Goal: Communication & Community: Answer question/provide support

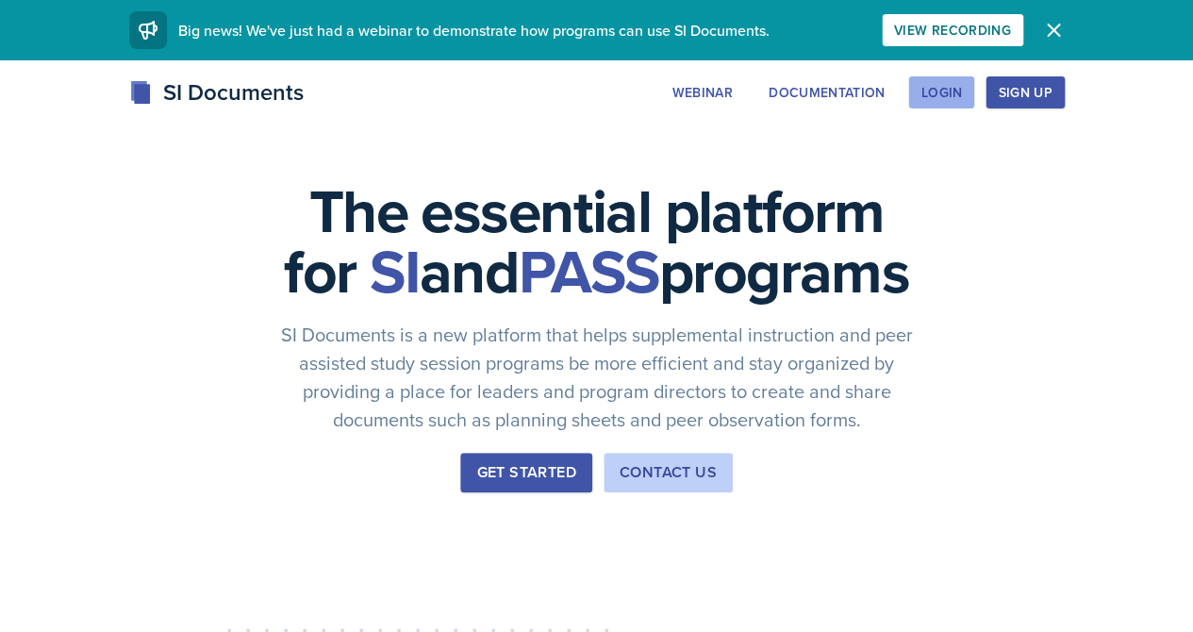
click at [957, 93] on div "Login" at bounding box center [942, 92] width 42 height 15
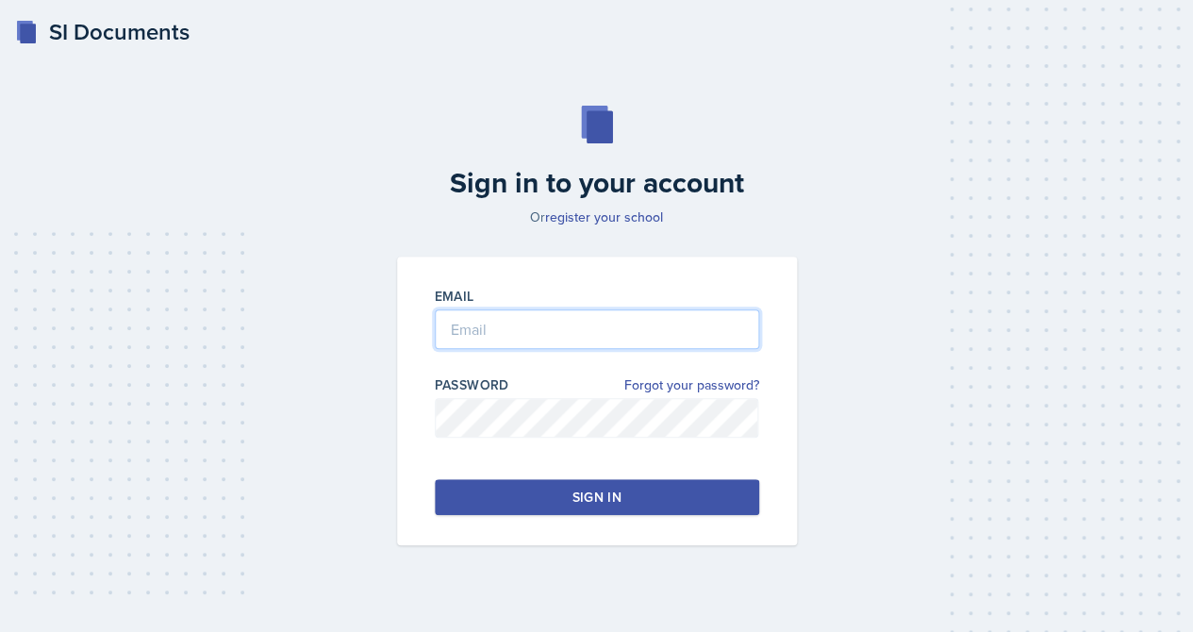
drag, startPoint x: 707, startPoint y: 309, endPoint x: 707, endPoint y: 325, distance: 16.0
type input "[EMAIL_ADDRESS][DOMAIN_NAME]"
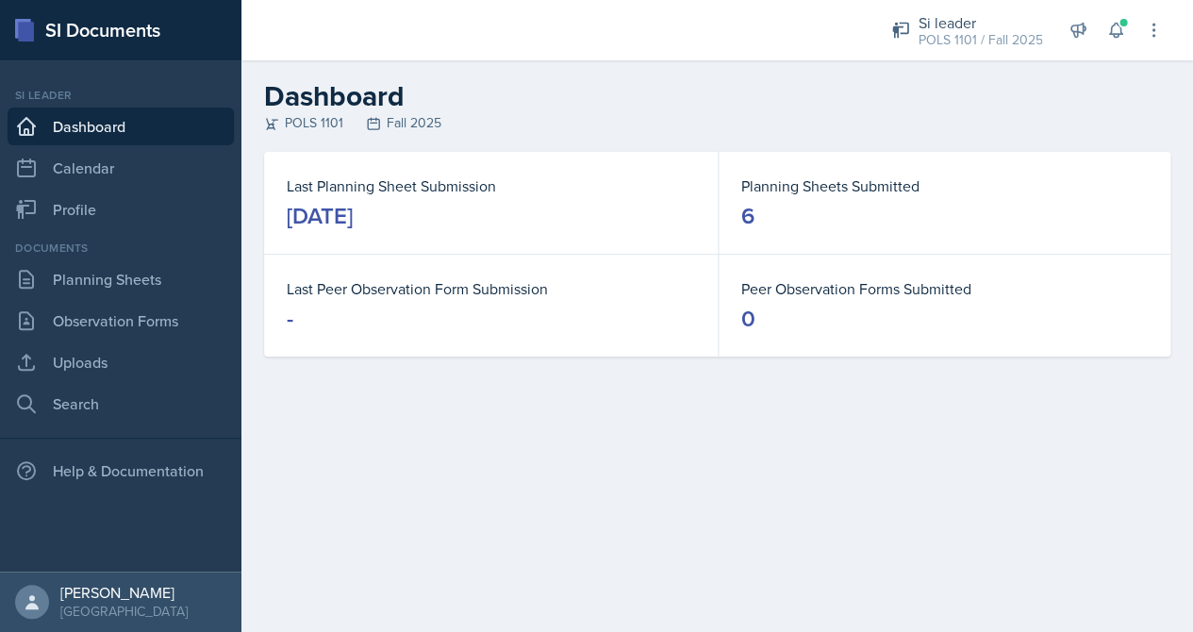
click at [1106, 45] on div "Si leader POLS 1101 / Fall 2025 Si leader POLS 1101 / Fall 2025 Si leader POLS …" at bounding box center [1014, 30] width 298 height 60
click at [1108, 37] on icon at bounding box center [1115, 30] width 19 height 19
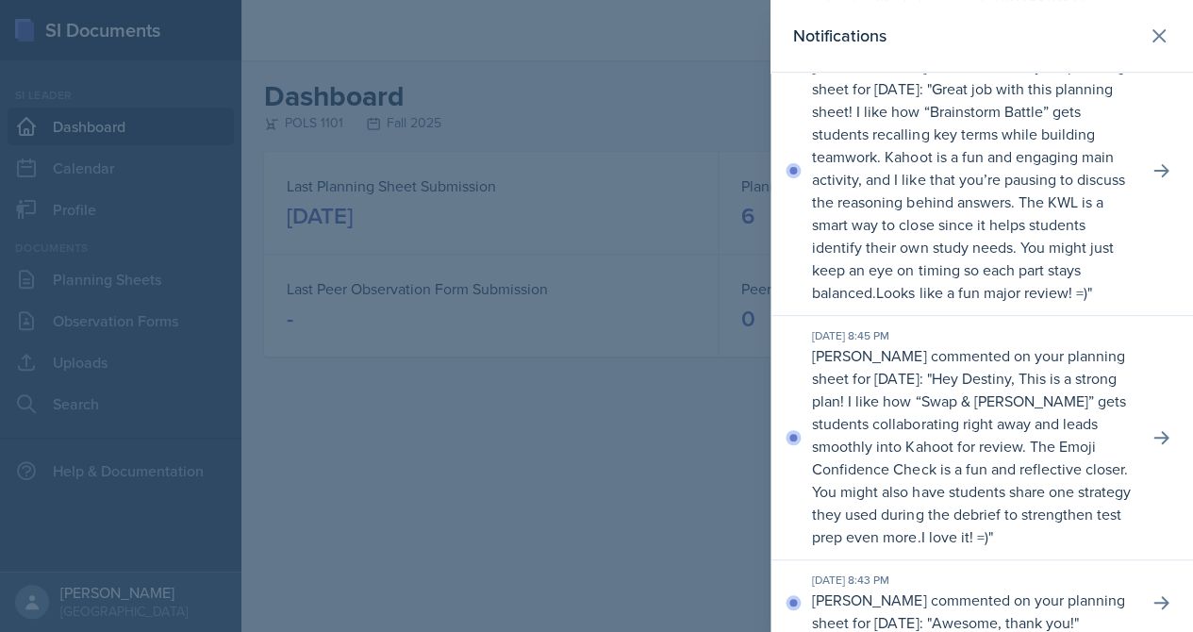
scroll to position [138, 0]
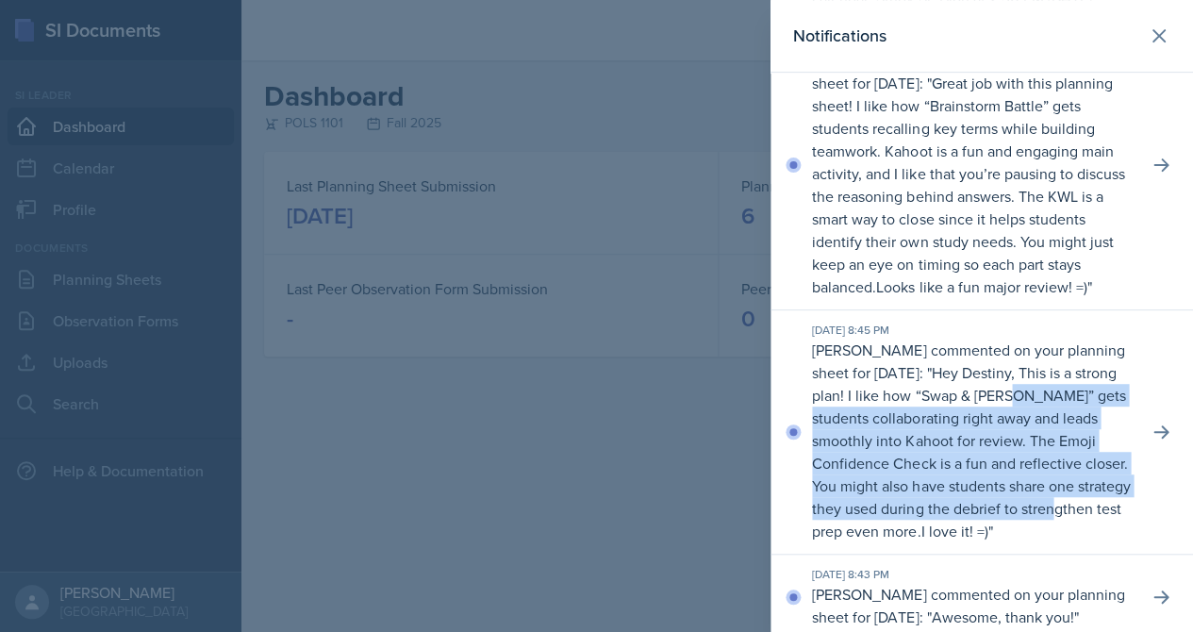
drag, startPoint x: 1056, startPoint y: 401, endPoint x: 1111, endPoint y: 513, distance: 124.9
click at [1111, 514] on p "Hey Destiny, This is a strong plan! I like how “Swap & [PERSON_NAME]” gets stud…" at bounding box center [971, 451] width 318 height 179
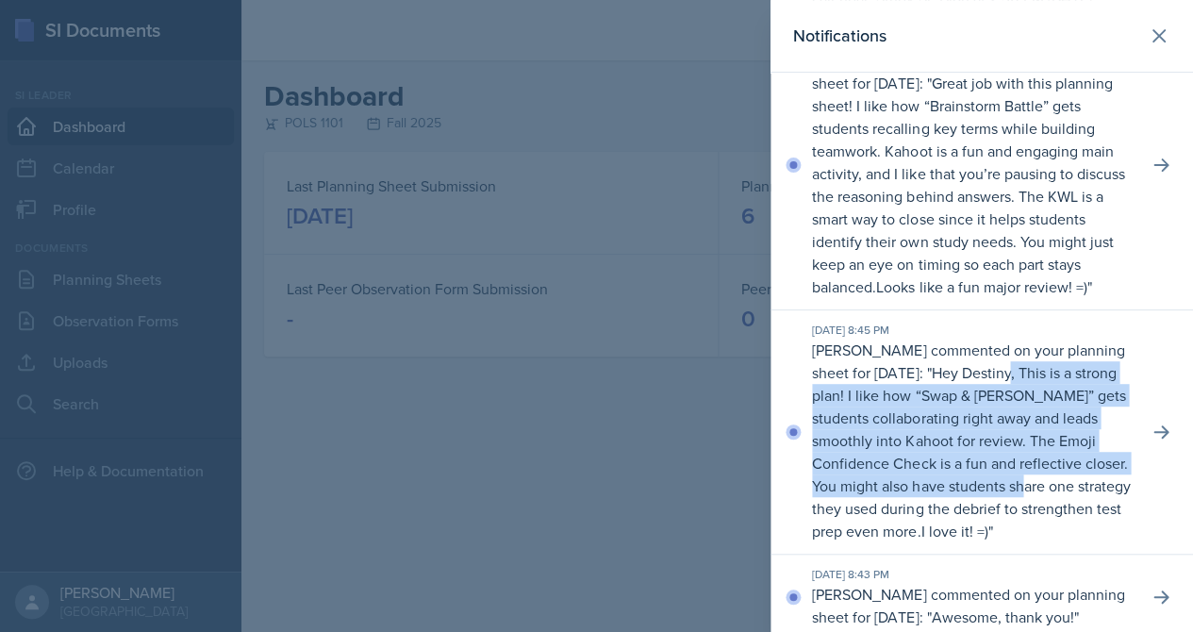
drag, startPoint x: 1054, startPoint y: 384, endPoint x: 1078, endPoint y: 493, distance: 112.1
click at [1078, 493] on p "Hey Destiny, This is a strong plan! I like how “Swap & [PERSON_NAME]” gets stud…" at bounding box center [971, 451] width 318 height 179
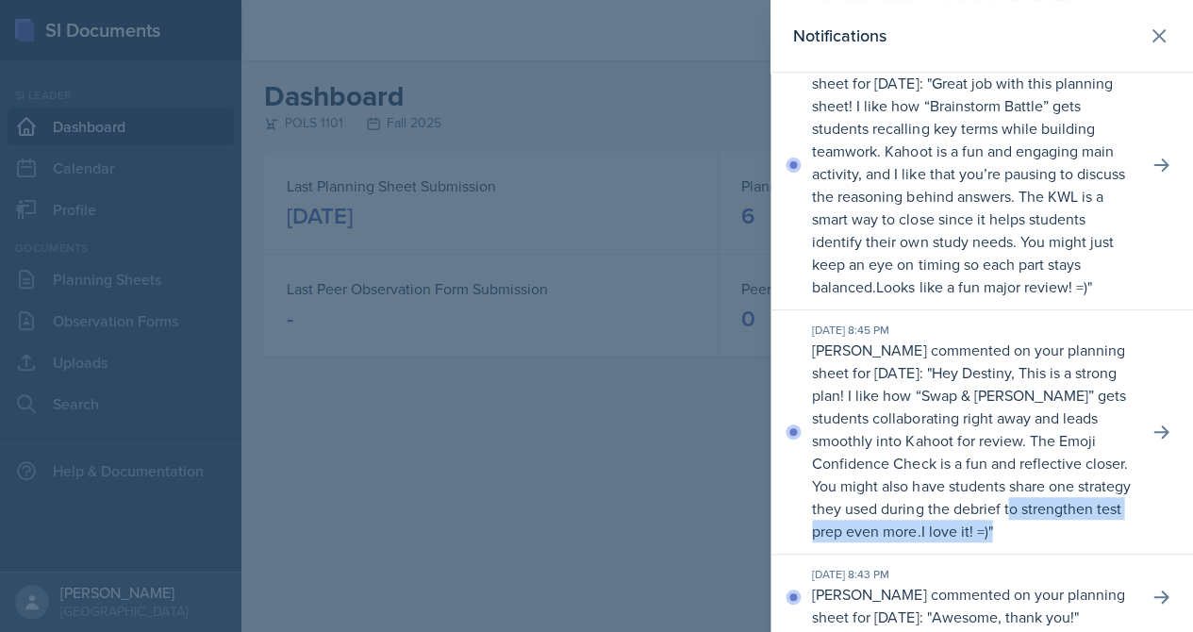
drag, startPoint x: 1062, startPoint y: 507, endPoint x: 1074, endPoint y: 541, distance: 35.2
click at [1074, 541] on p "[PERSON_NAME] commented on your planning sheet for [DATE]: " Hey Destiny, This …" at bounding box center [972, 441] width 321 height 204
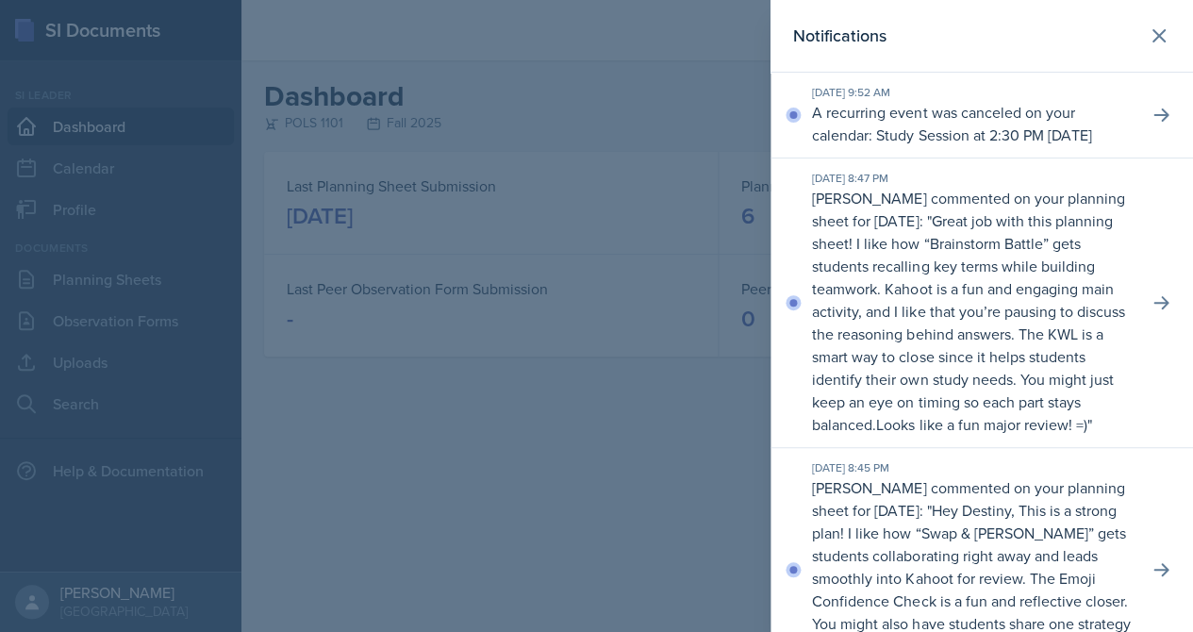
scroll to position [0, 0]
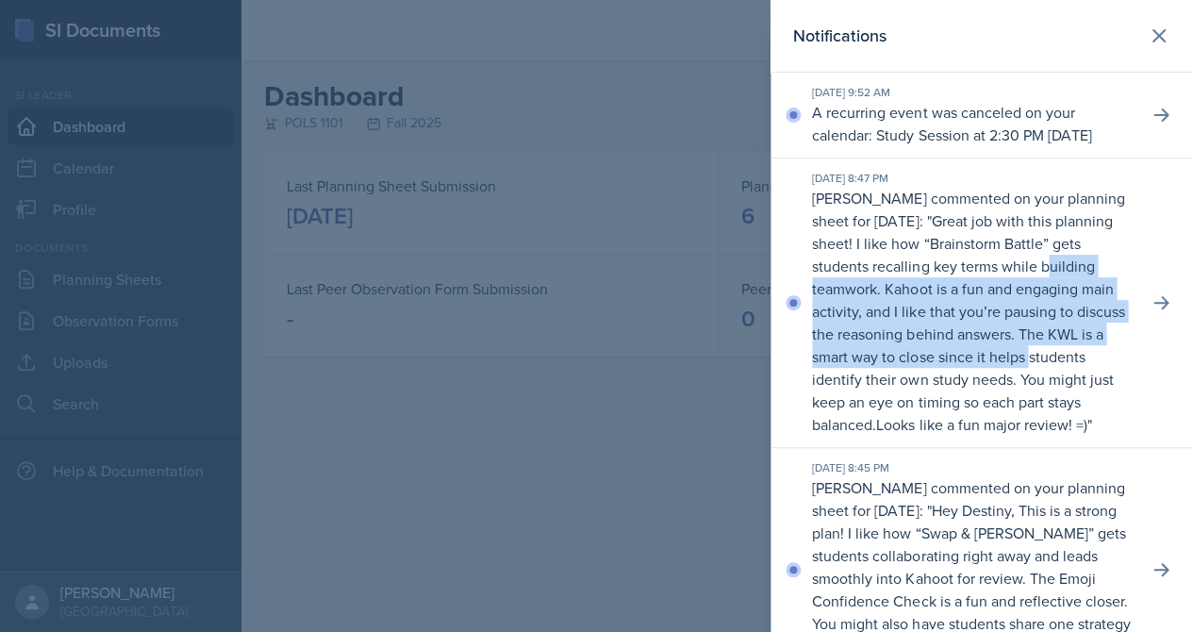
drag, startPoint x: 1081, startPoint y: 284, endPoint x: 1028, endPoint y: 366, distance: 97.6
click at [1030, 366] on p "Great job with this planning sheet! I like how “Brainstorm Battle” gets student…" at bounding box center [968, 322] width 312 height 225
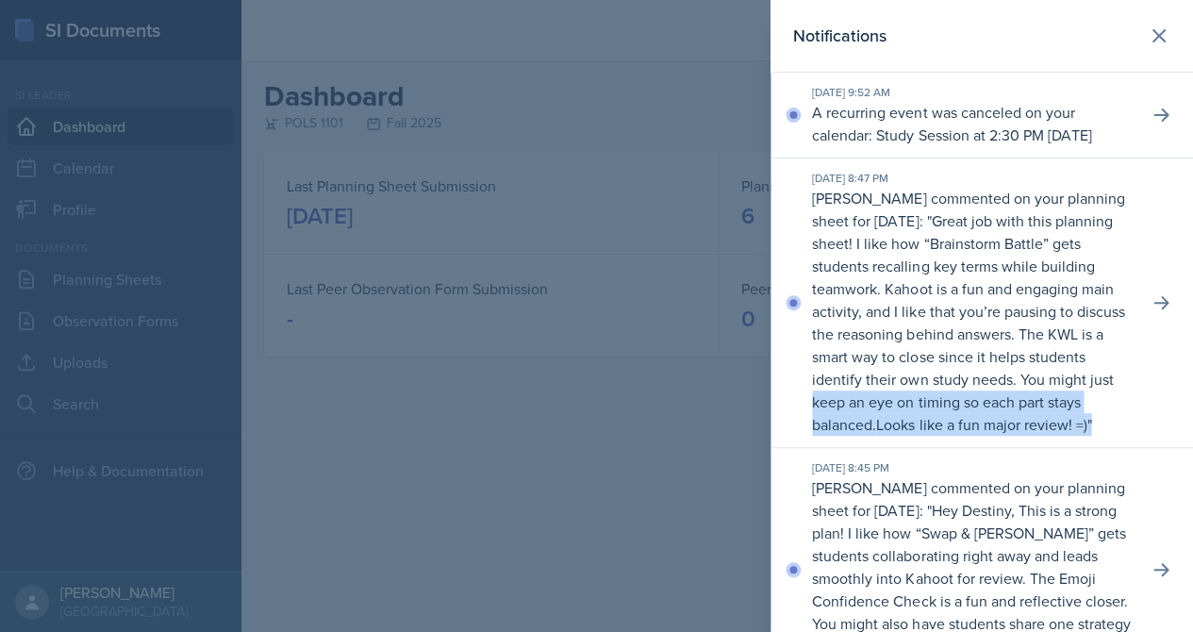
drag, startPoint x: 1130, startPoint y: 402, endPoint x: 1098, endPoint y: 441, distance: 50.2
click at [1099, 436] on p "[PERSON_NAME] commented on your planning sheet for [DATE]: " Great job with thi…" at bounding box center [972, 311] width 321 height 249
click at [1129, 426] on p "[PERSON_NAME] commented on your planning sheet for [DATE]: " Great job with thi…" at bounding box center [972, 311] width 321 height 249
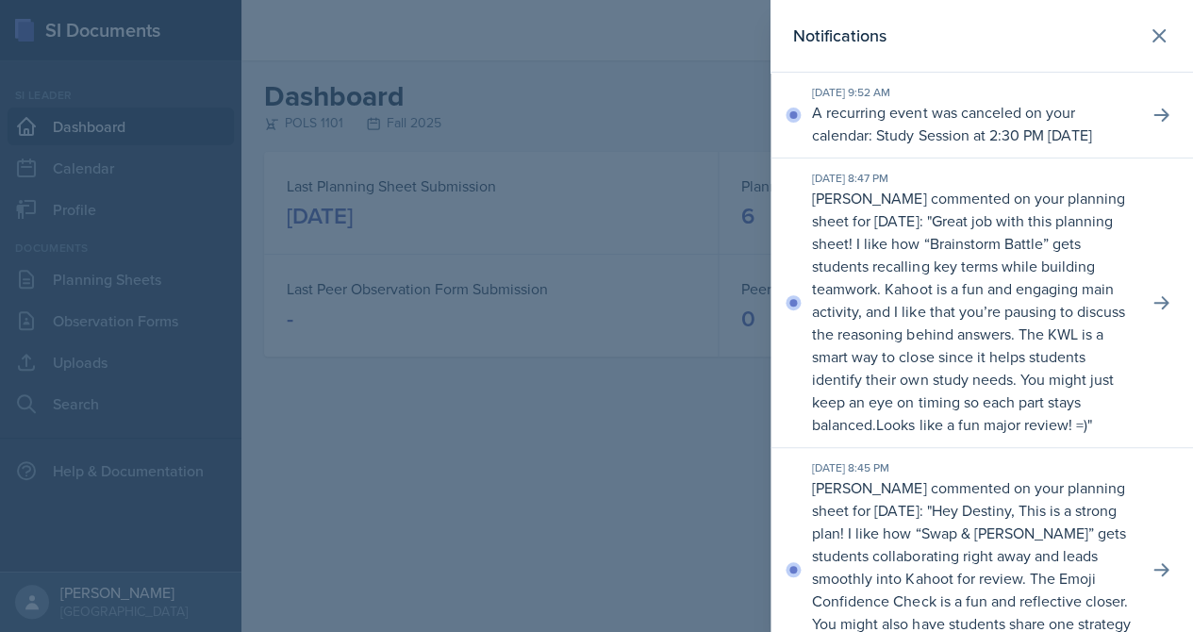
click at [723, 313] on div at bounding box center [596, 316] width 1193 height 632
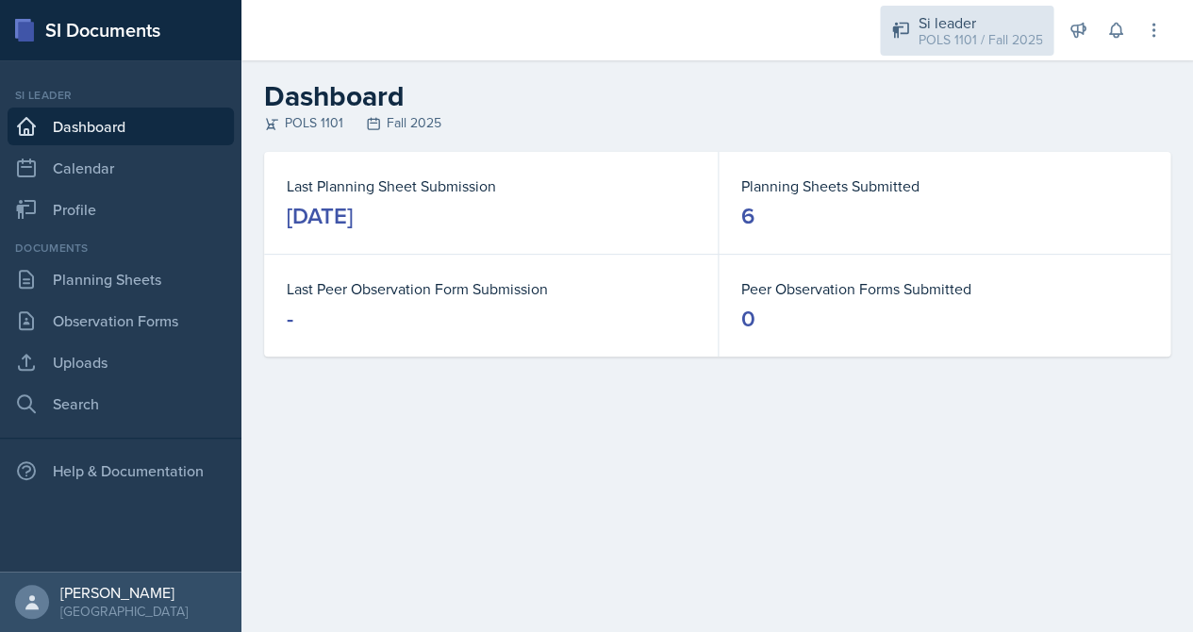
click at [1015, 20] on div "Si leader" at bounding box center [980, 22] width 125 height 23
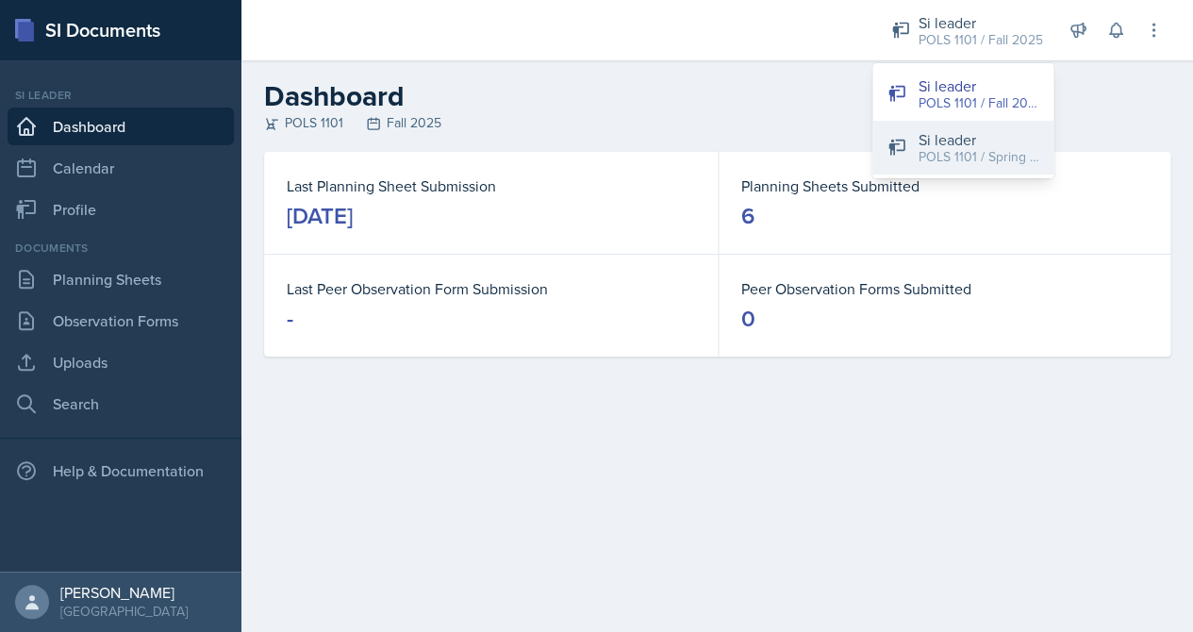
drag, startPoint x: 1004, startPoint y: 115, endPoint x: 993, endPoint y: 165, distance: 51.1
click at [993, 165] on div "Si leader POLS 1101 / Fall 2025 Si leader POLS 1101 / Spring 2025" at bounding box center [963, 120] width 181 height 115
click at [993, 165] on button "Si leader POLS 1101 / Spring 2025" at bounding box center [963, 148] width 181 height 54
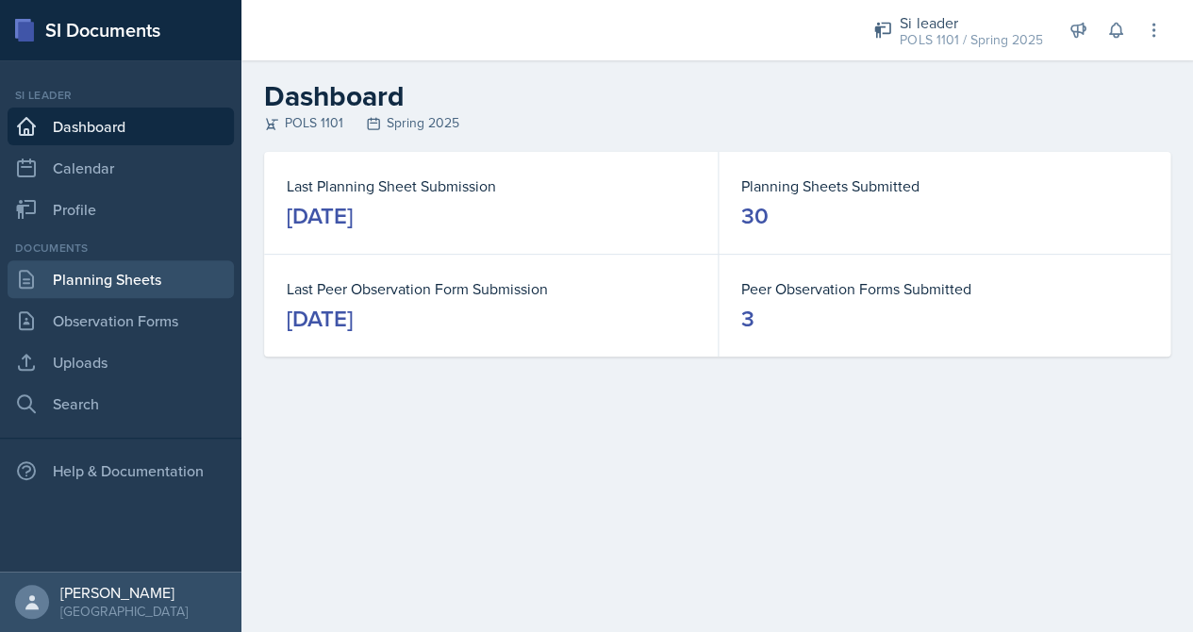
click at [108, 270] on link "Planning Sheets" at bounding box center [121, 279] width 226 height 38
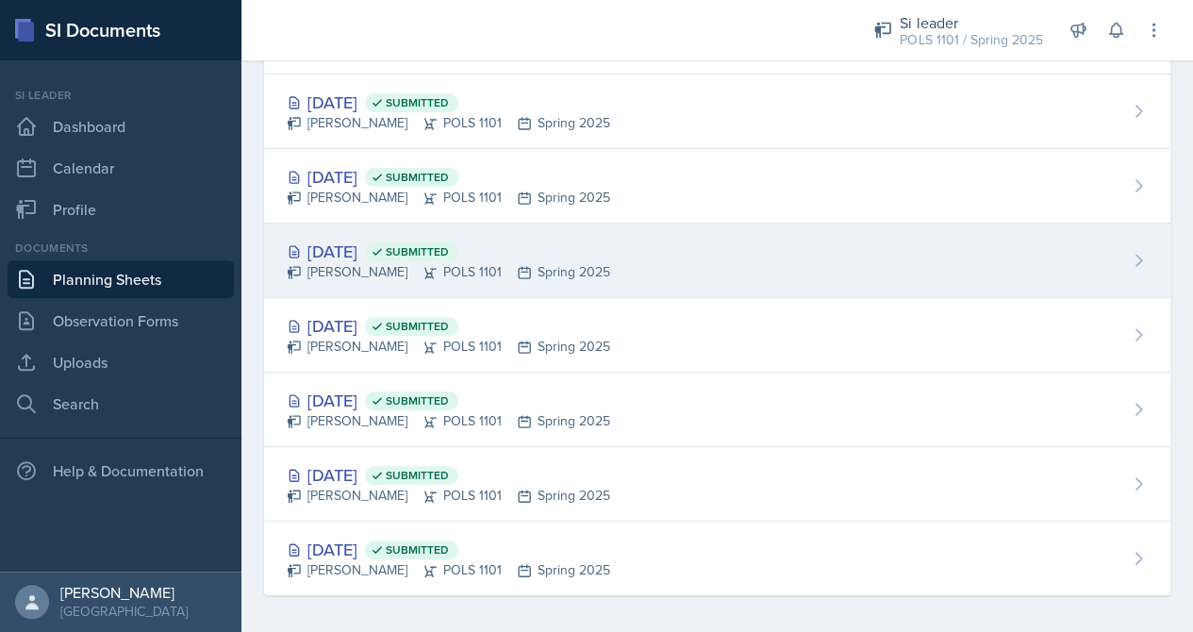
click at [397, 239] on div "[DATE] Submitted" at bounding box center [449, 251] width 324 height 25
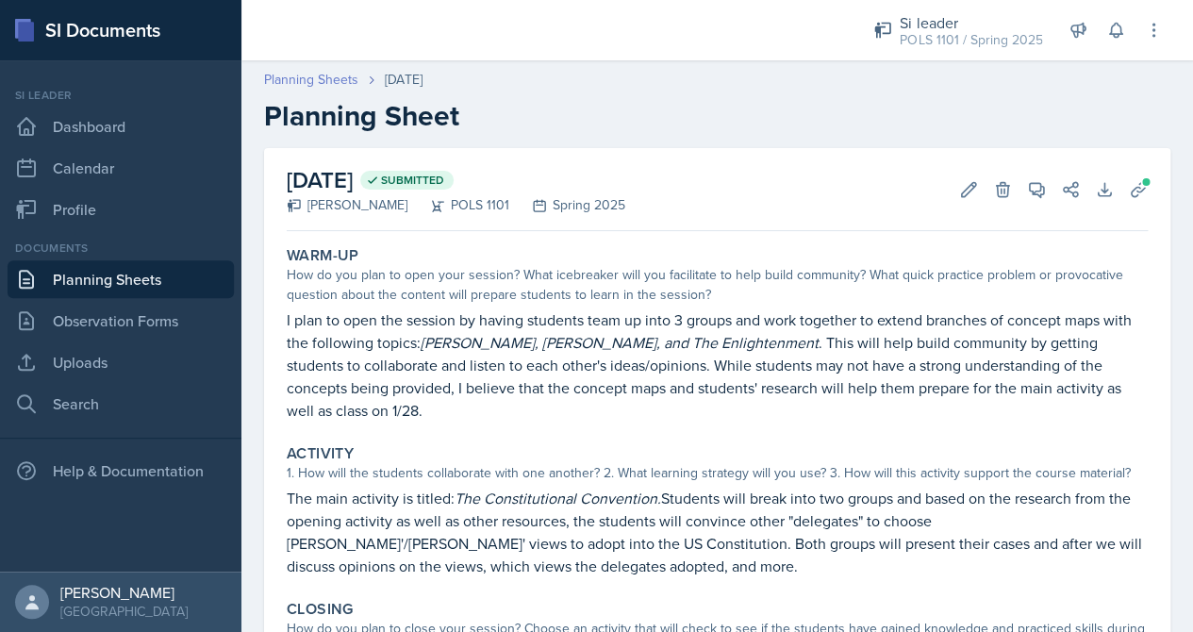
click at [356, 80] on link "Planning Sheets" at bounding box center [311, 80] width 94 height 20
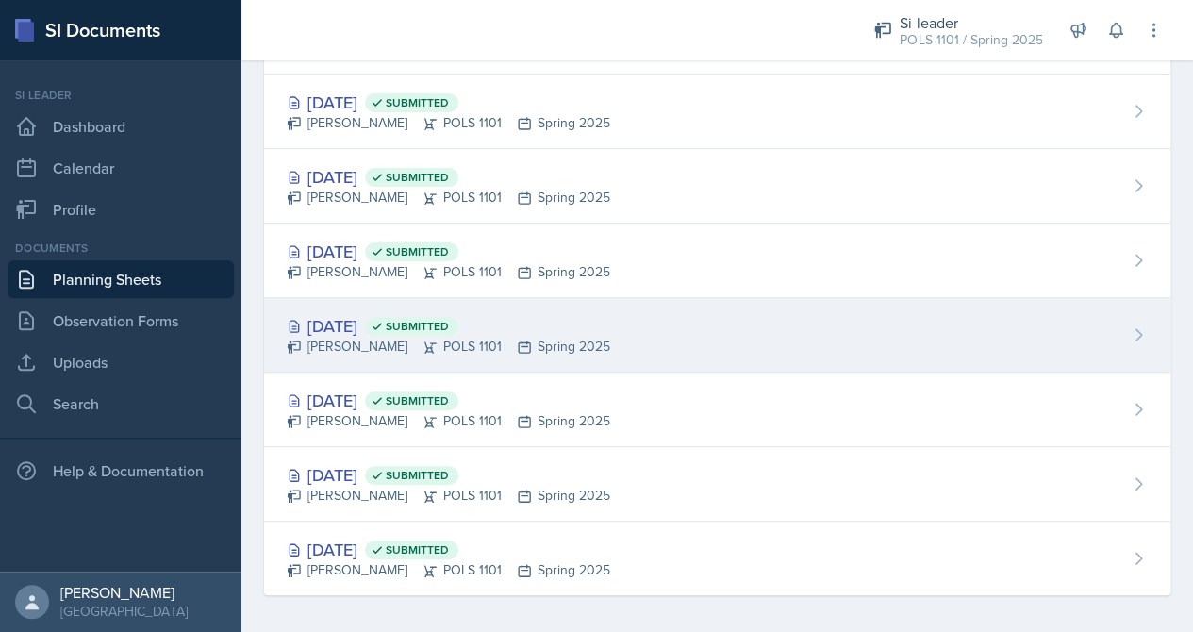
scroll to position [1817, 0]
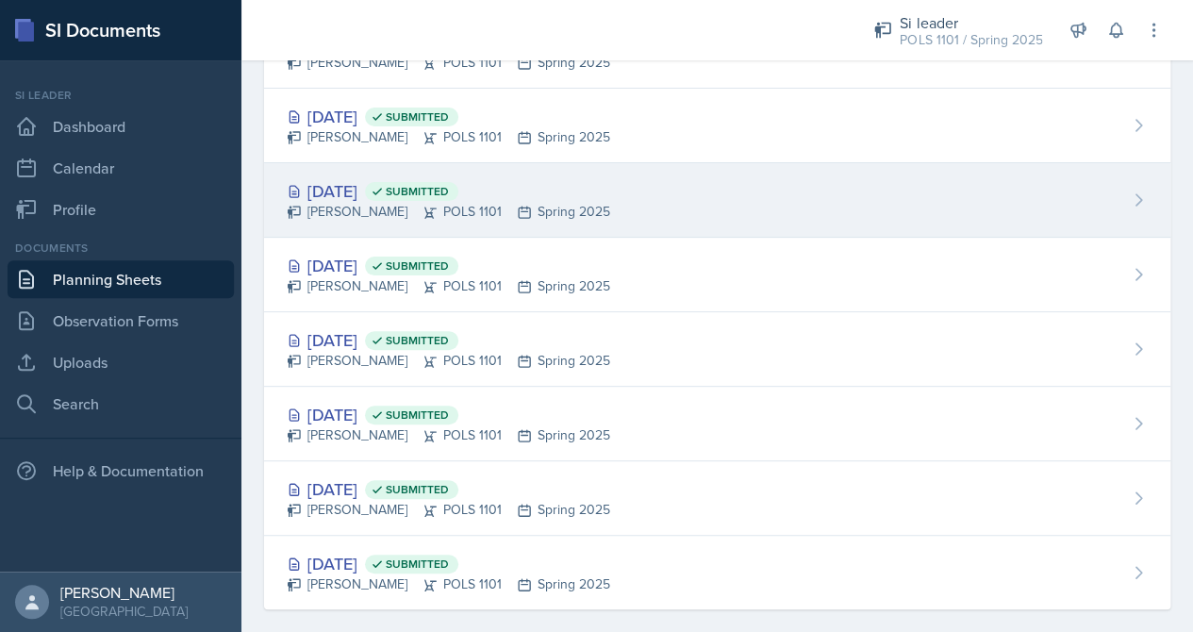
click at [440, 213] on div "[PERSON_NAME] POLS 1101 Spring 2025" at bounding box center [449, 212] width 324 height 20
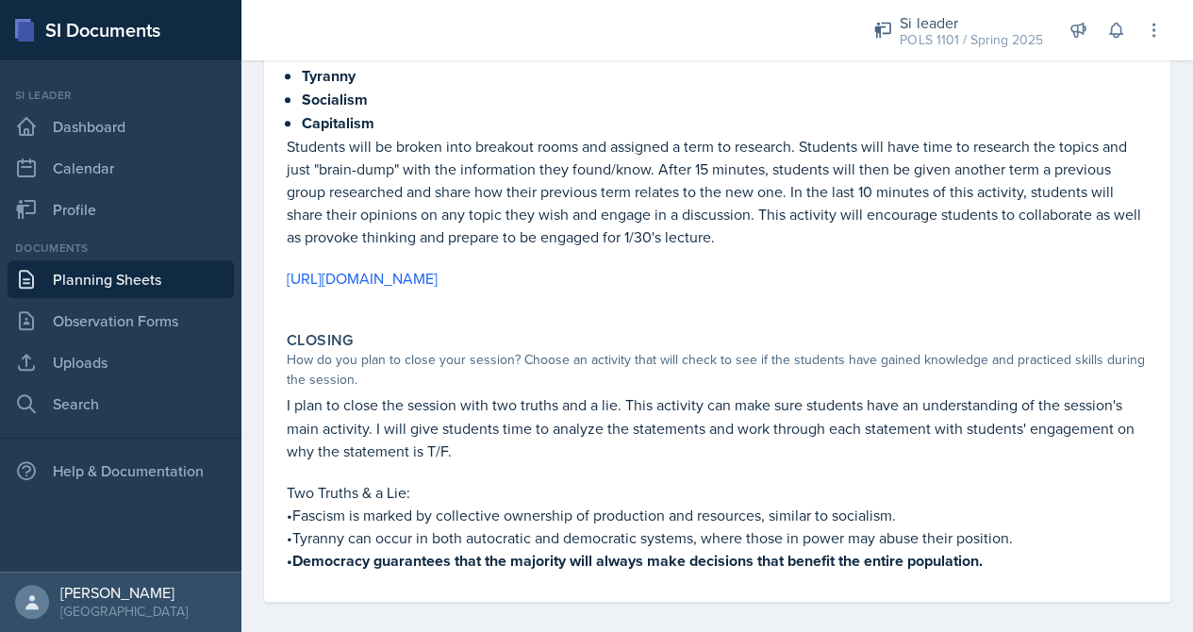
scroll to position [553, 0]
click at [1116, 19] on button at bounding box center [1116, 30] width 34 height 34
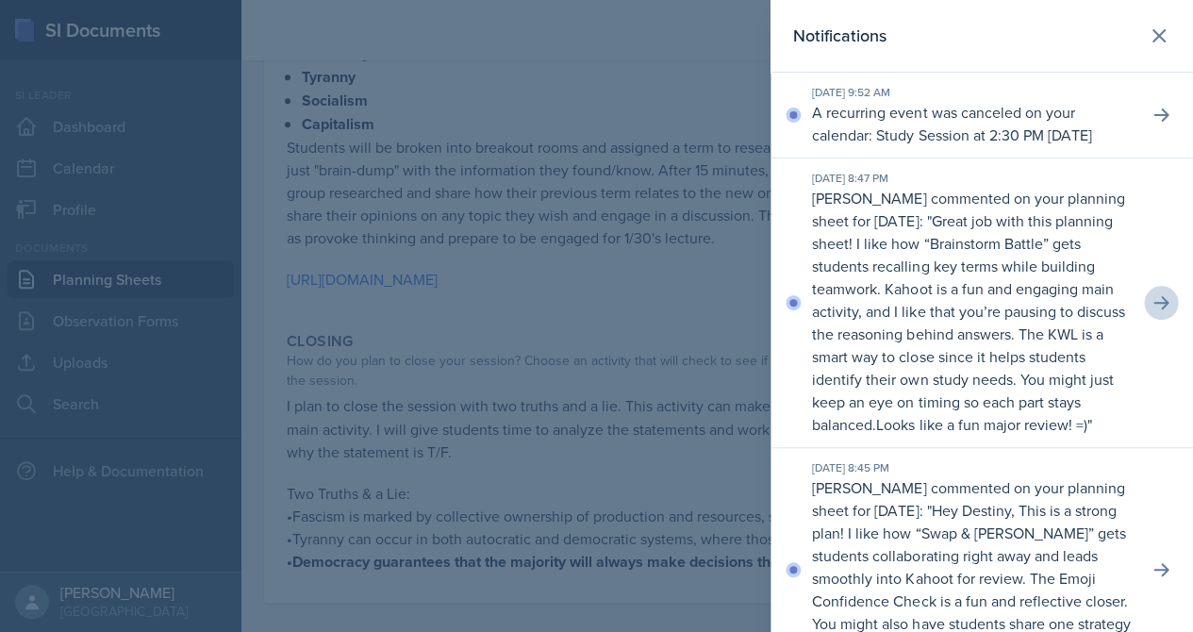
click at [1163, 309] on icon at bounding box center [1161, 302] width 15 height 13
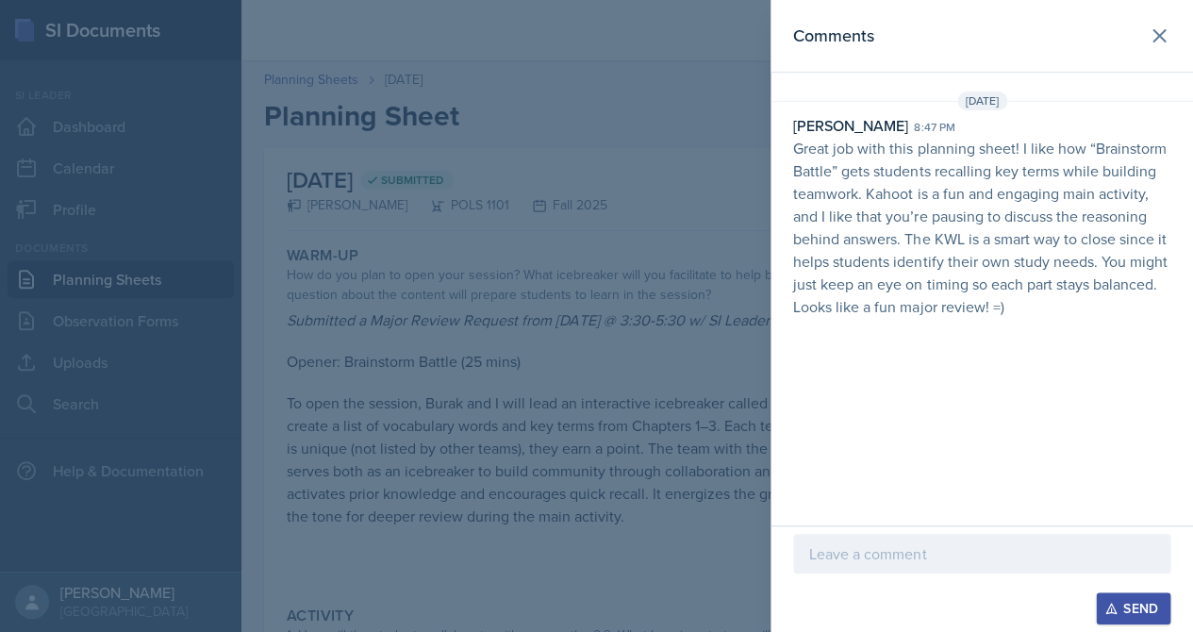
click at [946, 550] on p at bounding box center [981, 553] width 345 height 23
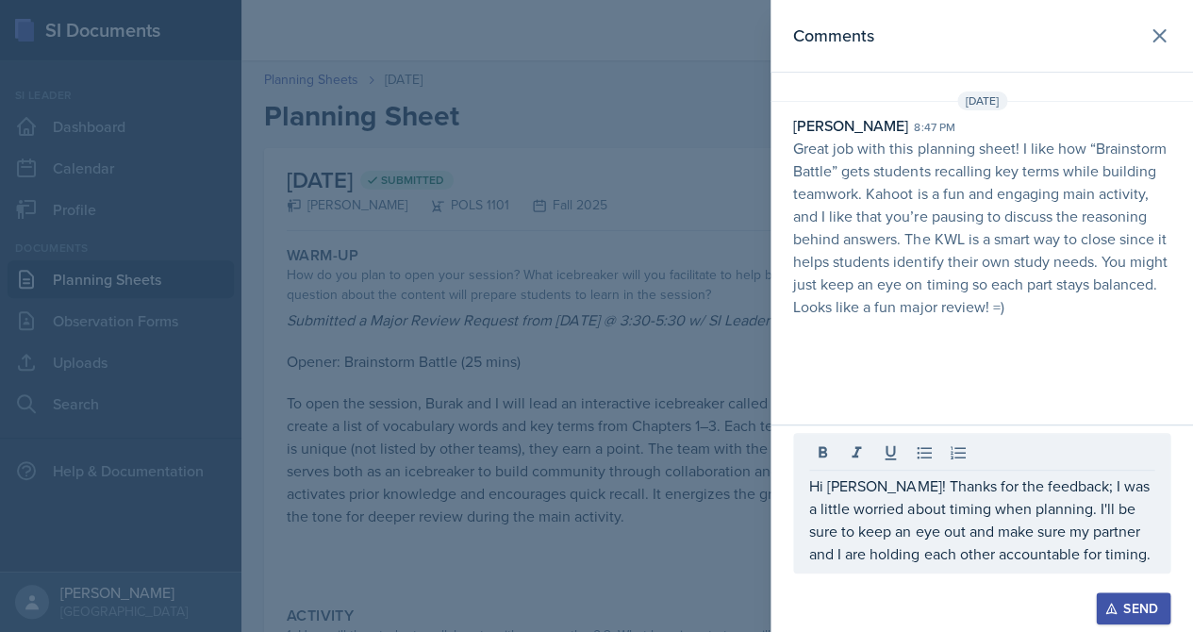
click at [1132, 613] on div "Send" at bounding box center [1133, 608] width 50 height 15
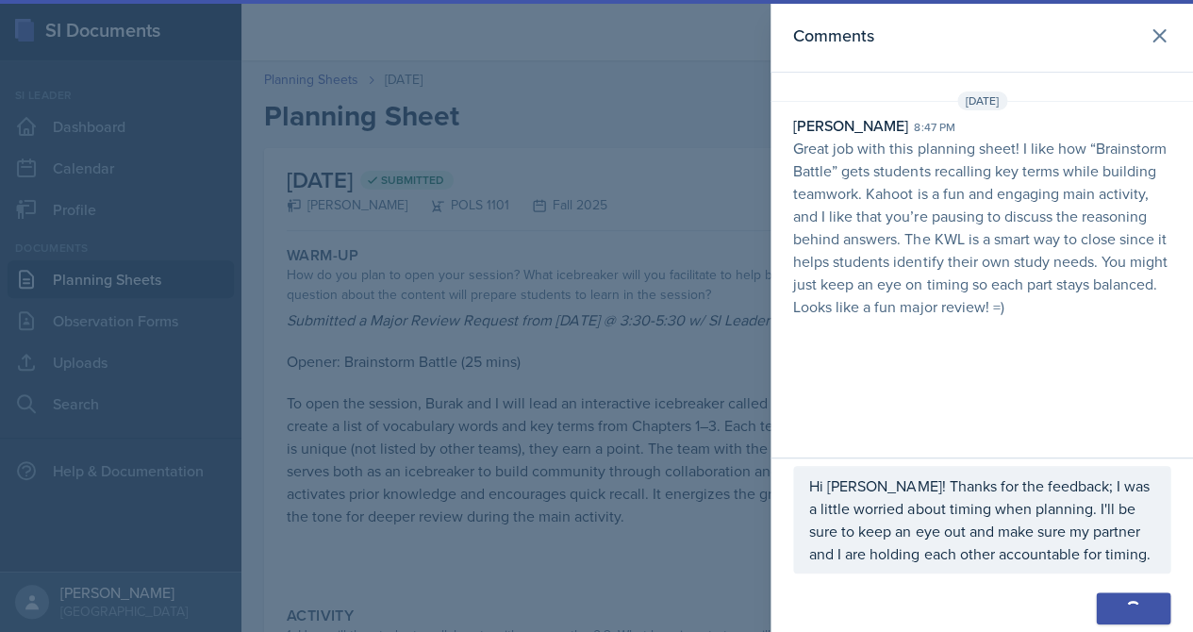
scroll to position [66, 0]
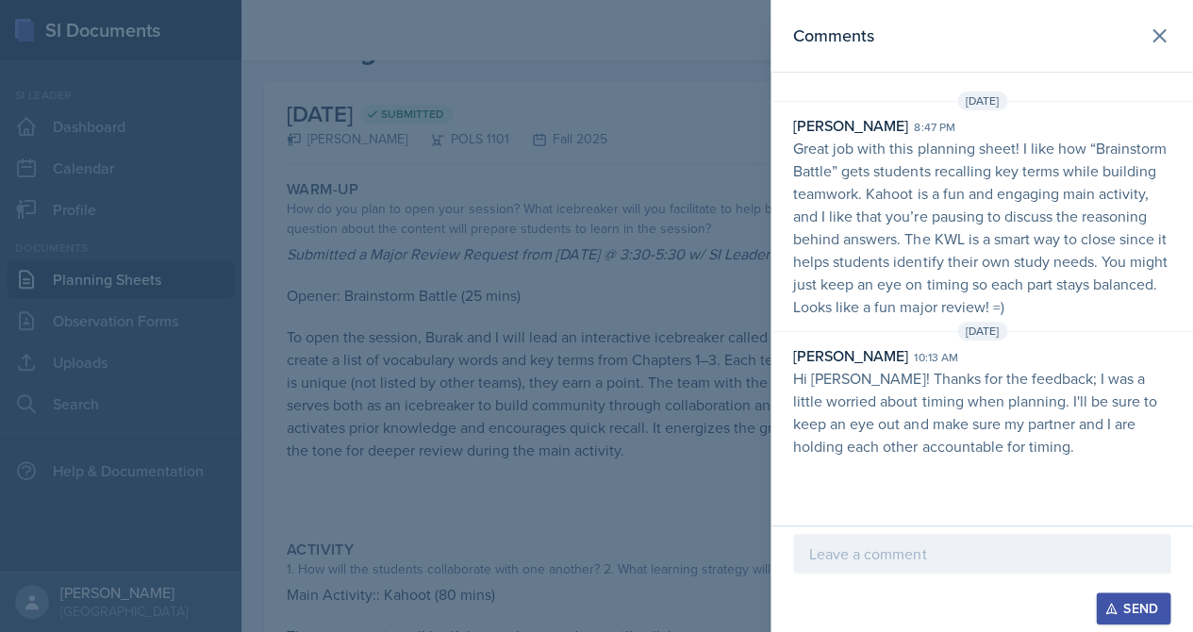
click at [694, 402] on div at bounding box center [596, 316] width 1193 height 632
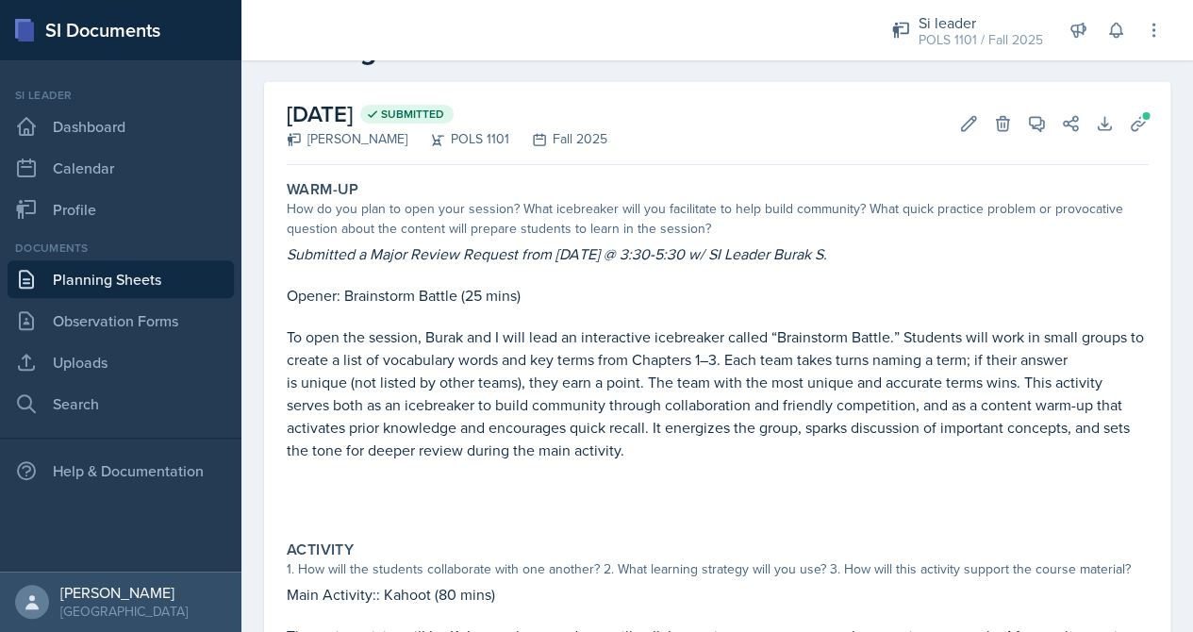
click at [1113, 49] on div "Si leader POLS 1101 / Fall 2025 Si leader POLS 1101 / Fall 2025 Si leader POLS …" at bounding box center [1014, 30] width 298 height 60
click at [1113, 39] on icon at bounding box center [1115, 30] width 19 height 19
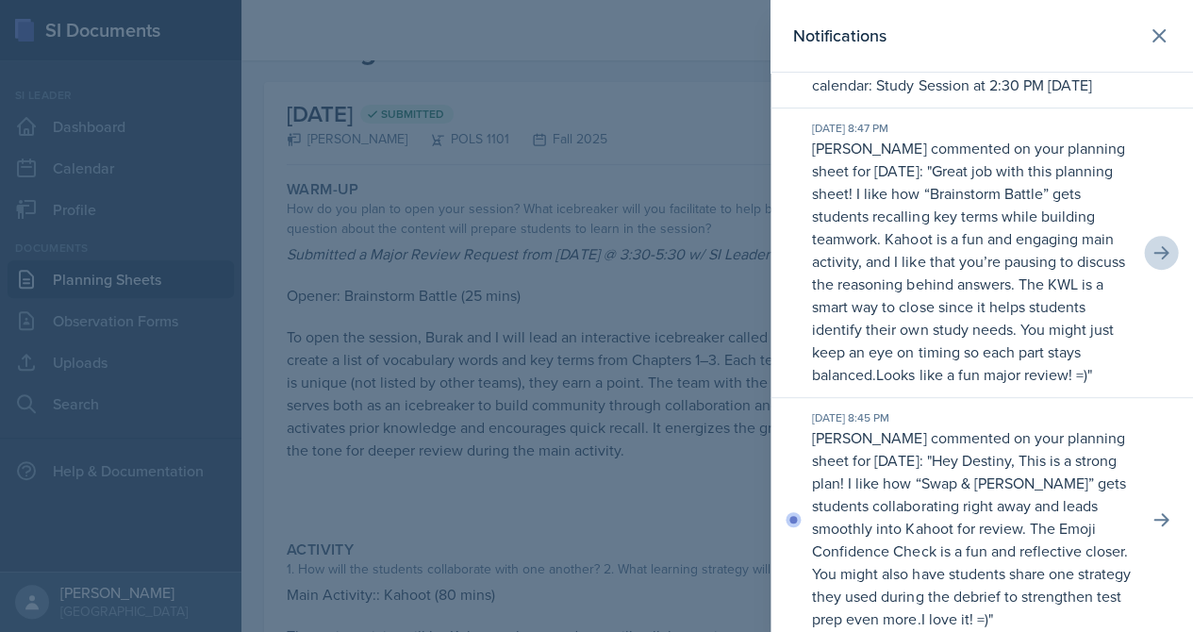
scroll to position [55, 0]
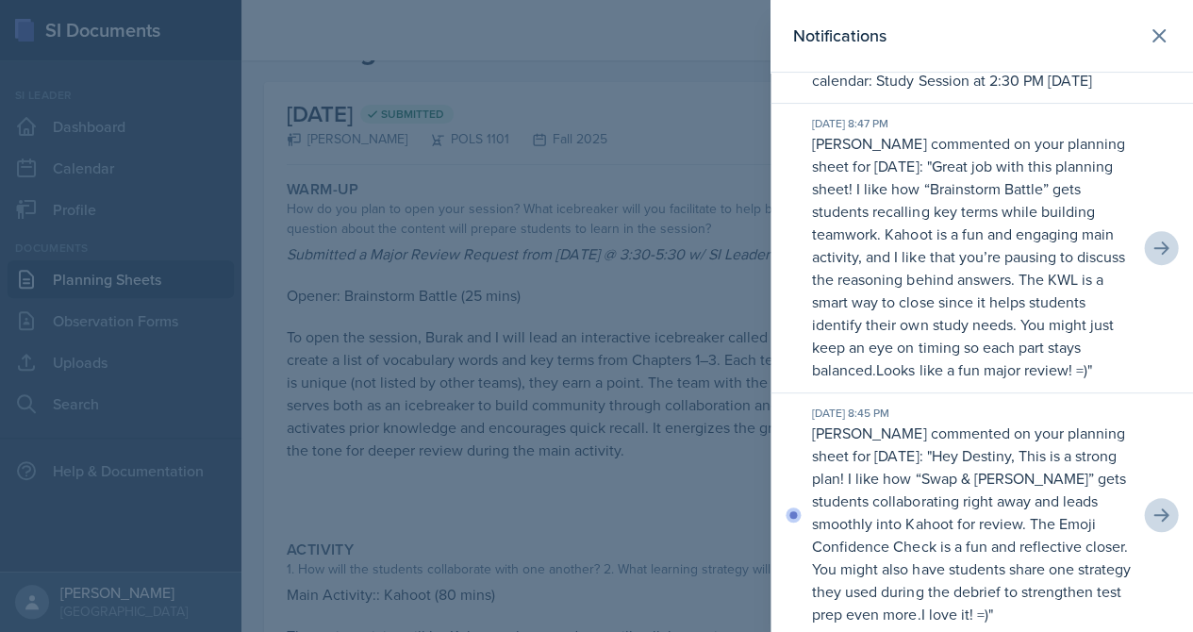
click at [1158, 524] on icon at bounding box center [1161, 515] width 19 height 19
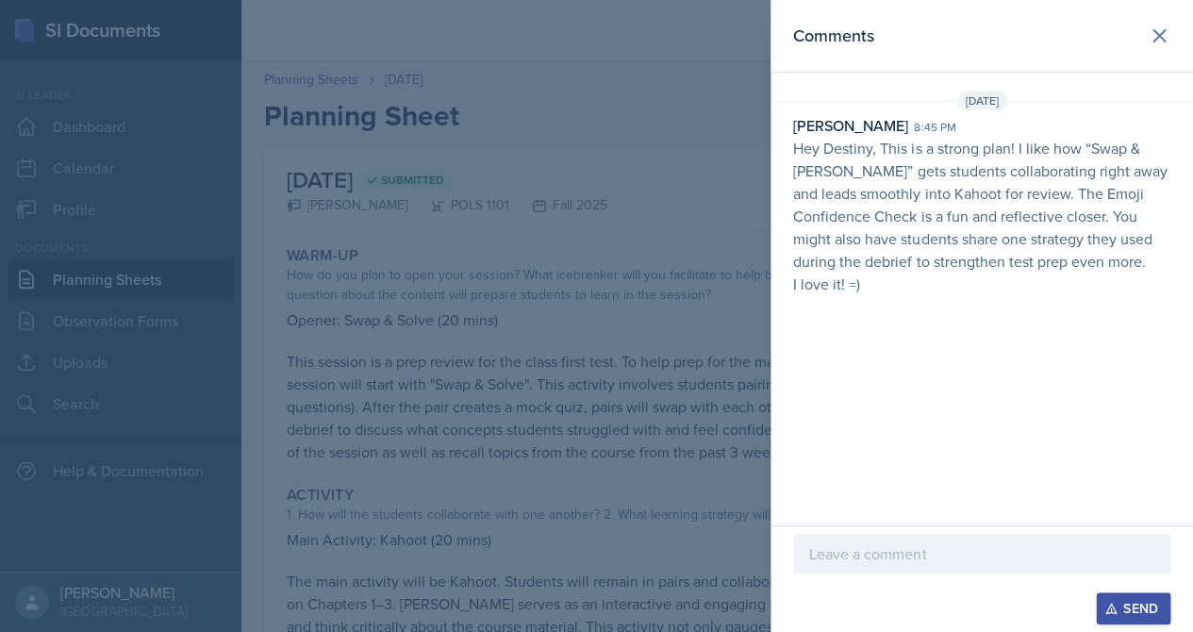
click at [943, 551] on p at bounding box center [981, 553] width 345 height 23
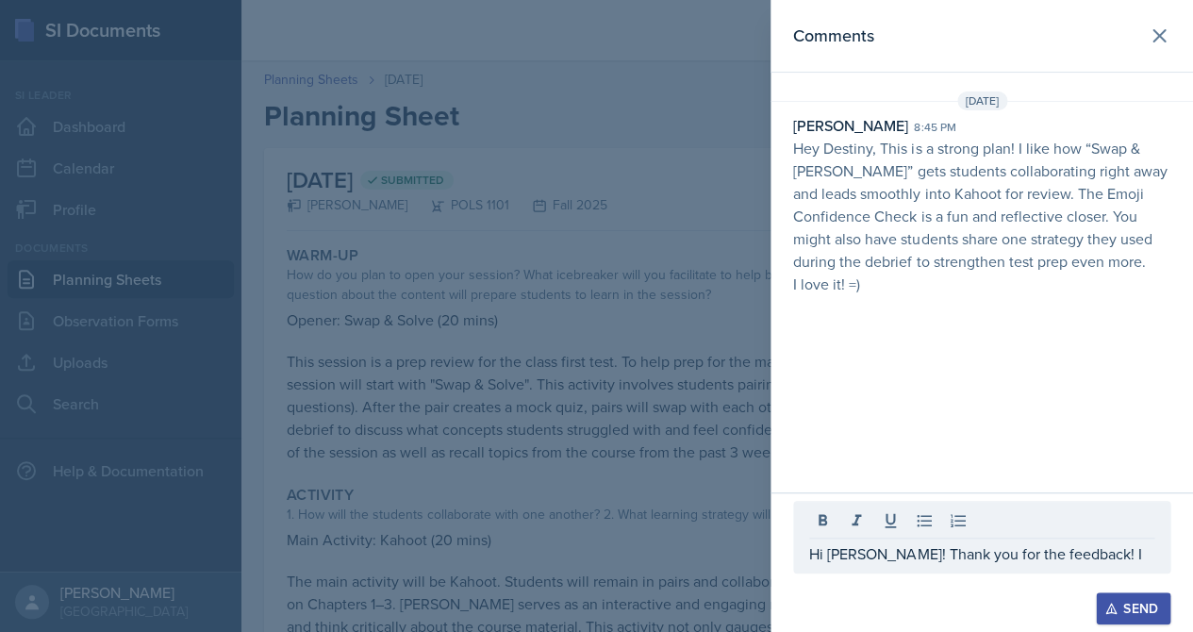
click at [710, 404] on div at bounding box center [596, 316] width 1193 height 632
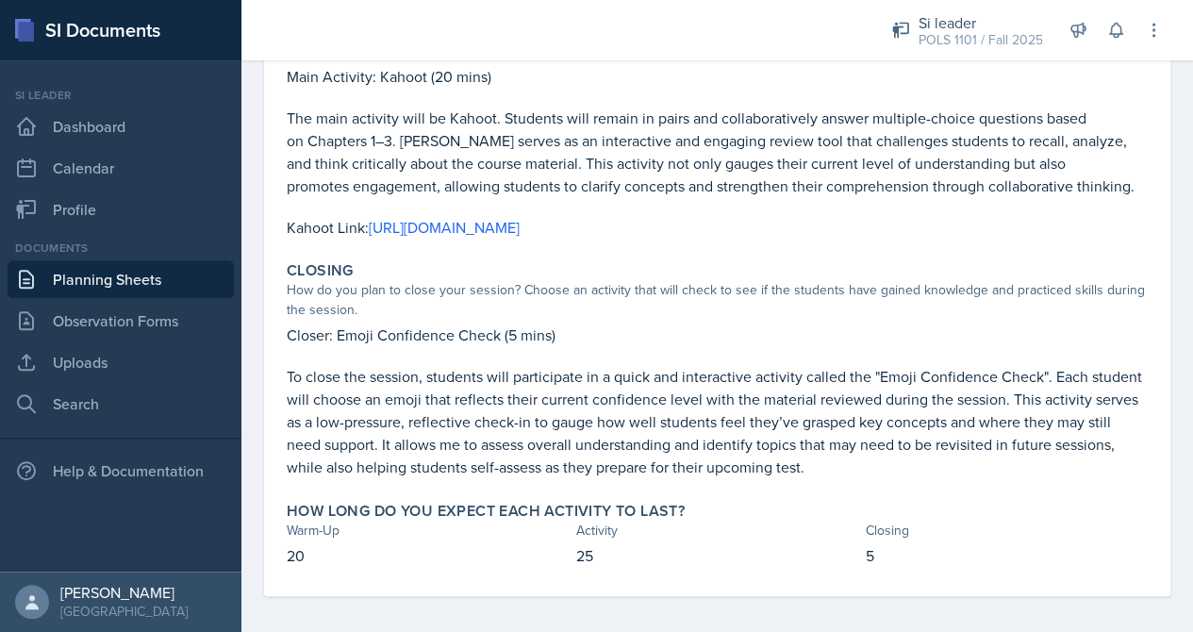
scroll to position [462, 0]
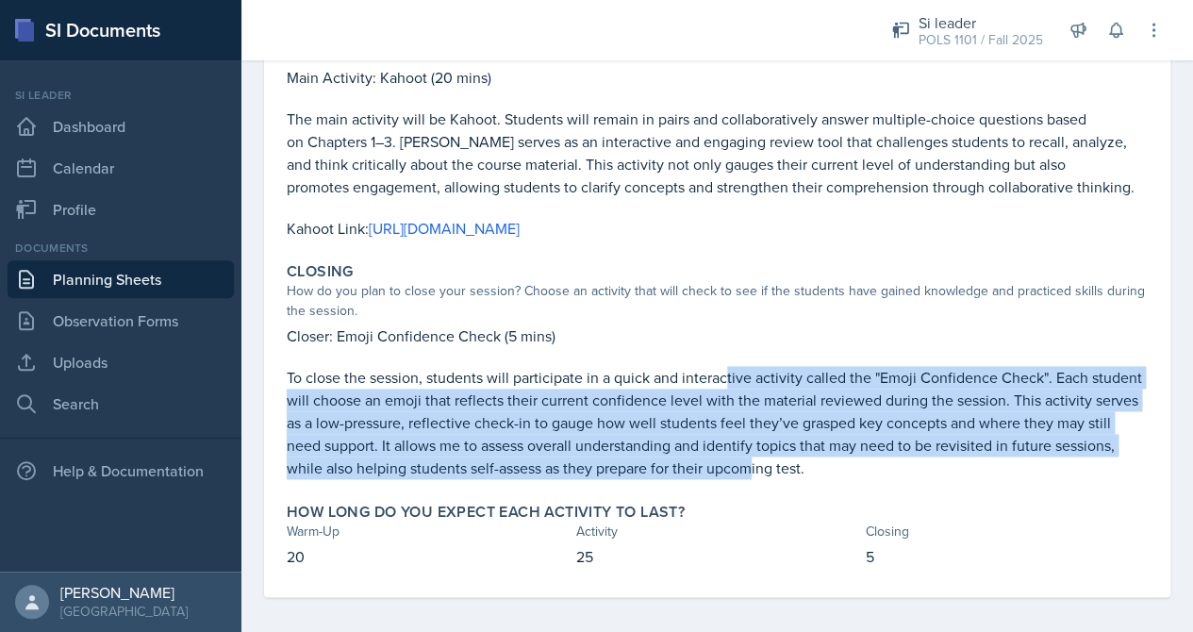
drag, startPoint x: 725, startPoint y: 368, endPoint x: 753, endPoint y: 462, distance: 98.2
click at [753, 462] on p "To close the session, students will participate in a quick and interactive acti…" at bounding box center [717, 422] width 861 height 113
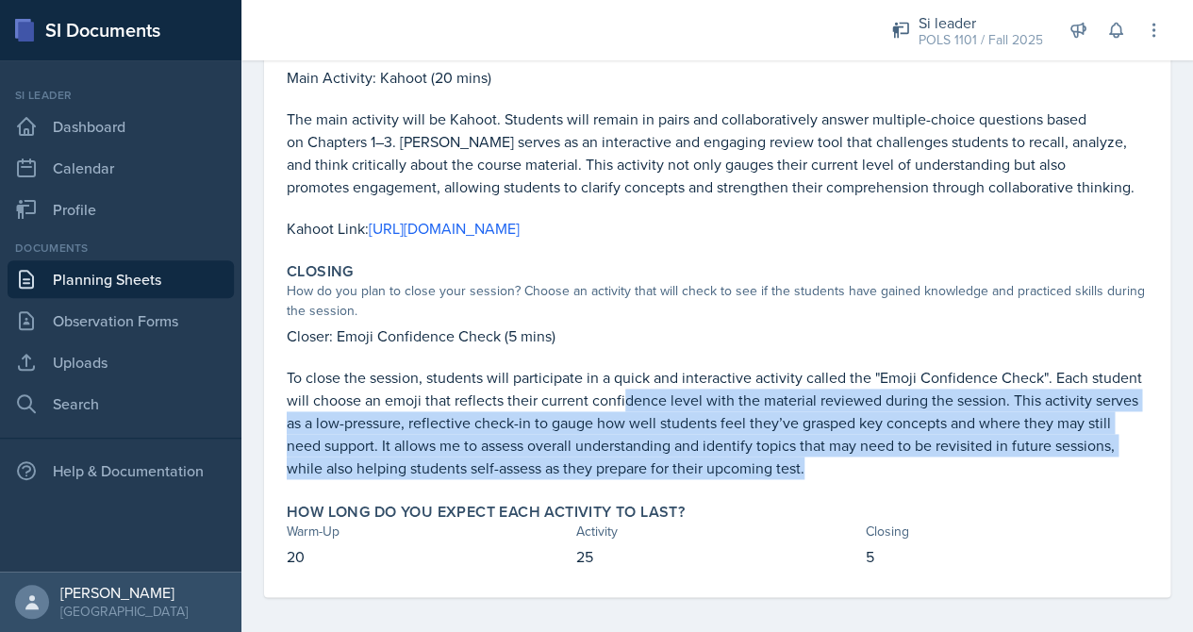
drag, startPoint x: 621, startPoint y: 397, endPoint x: 813, endPoint y: 458, distance: 202.0
click at [814, 458] on p "To close the session, students will participate in a quick and interactive acti…" at bounding box center [717, 422] width 861 height 113
click at [813, 458] on p "To close the session, students will participate in a quick and interactive acti…" at bounding box center [717, 422] width 861 height 113
